Goal: Task Accomplishment & Management: Manage account settings

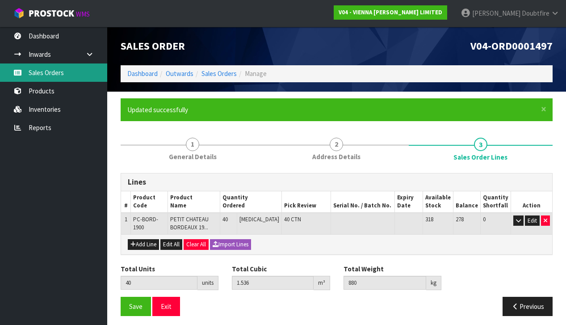
click at [47, 70] on link "Sales Orders" at bounding box center [53, 72] width 107 height 18
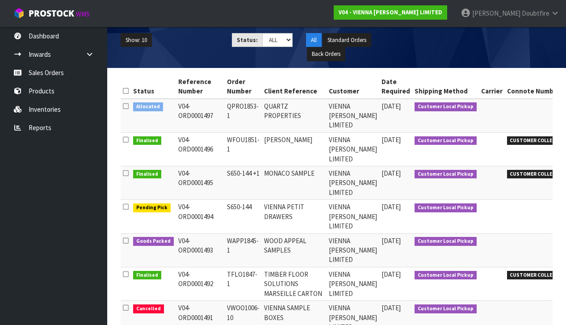
scroll to position [102, 0]
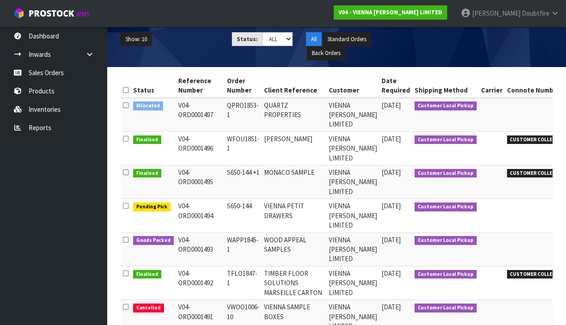
click at [282, 210] on td "VIENNA PETIT DRAWERS" at bounding box center [294, 215] width 65 height 33
click at [422, 213] on td "Customer Local Pickup" at bounding box center [445, 215] width 67 height 33
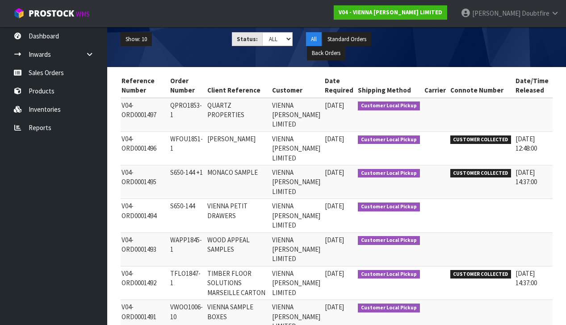
scroll to position [0, 56]
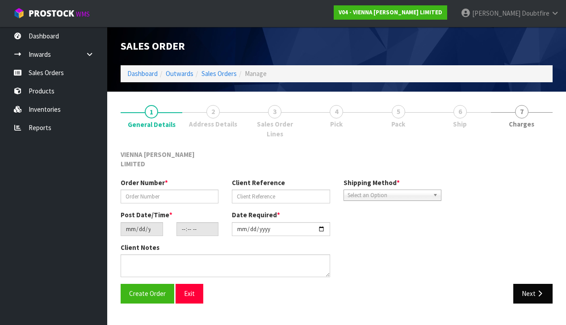
type input "S650-144"
type input "VIENNA PETIT DRAWERS"
type input "[DATE]"
type input "12:19:00.000"
type input "[DATE]"
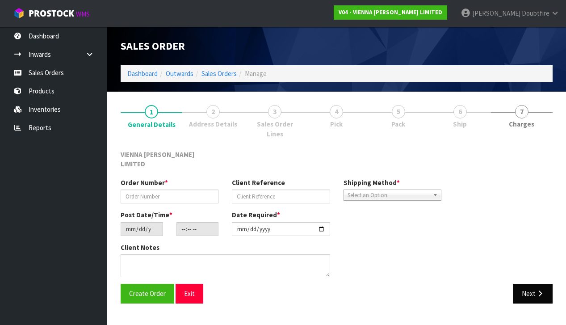
type textarea "PETIT DRAWERS SHOWROOM"
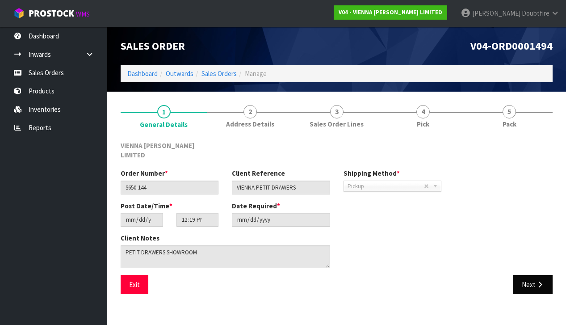
click at [540, 281] on icon "button" at bounding box center [539, 284] width 8 height 7
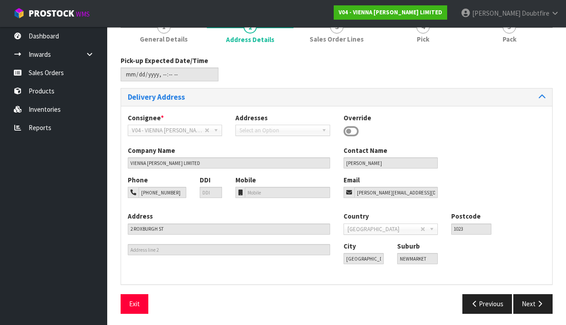
scroll to position [84, 0]
click at [538, 311] on button "Next" at bounding box center [532, 303] width 39 height 19
